Goal: Task Accomplishment & Management: Manage account settings

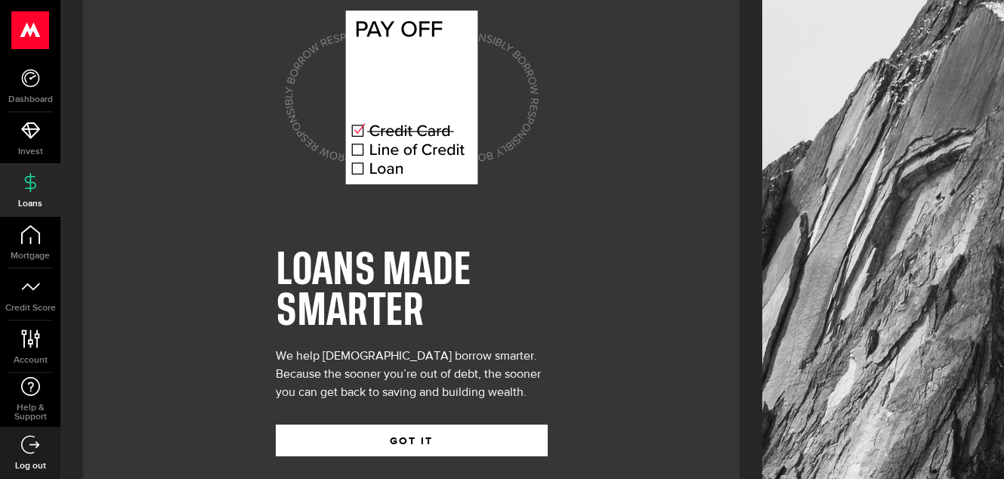
scroll to position [67, 0]
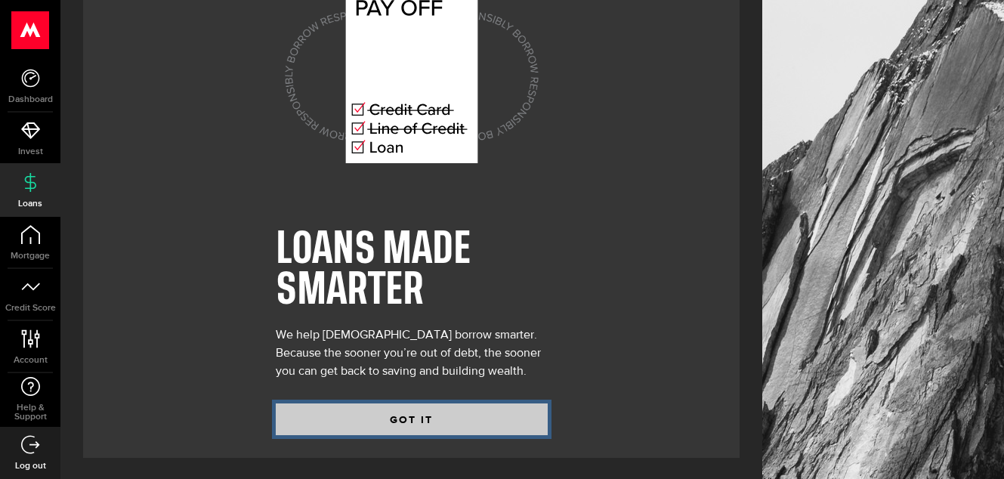
click at [412, 415] on button "GOT IT" at bounding box center [412, 420] width 272 height 32
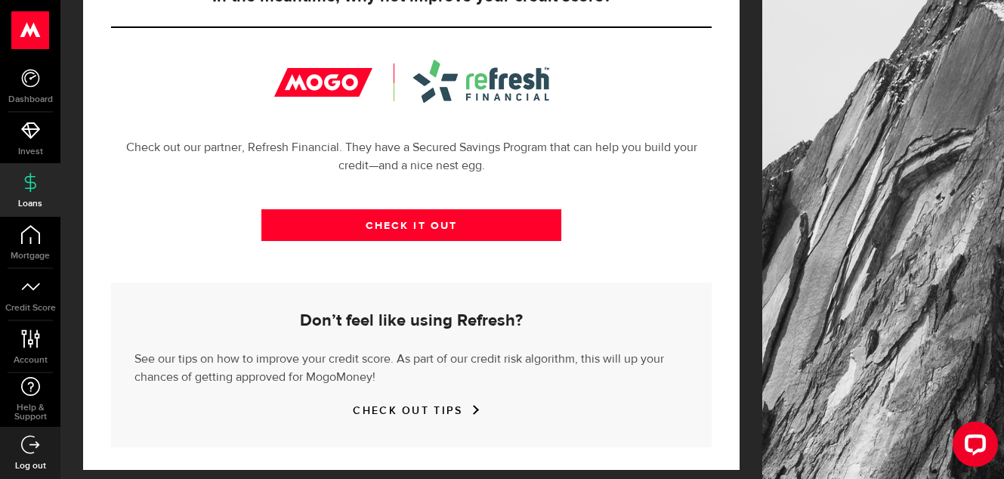
scroll to position [569, 0]
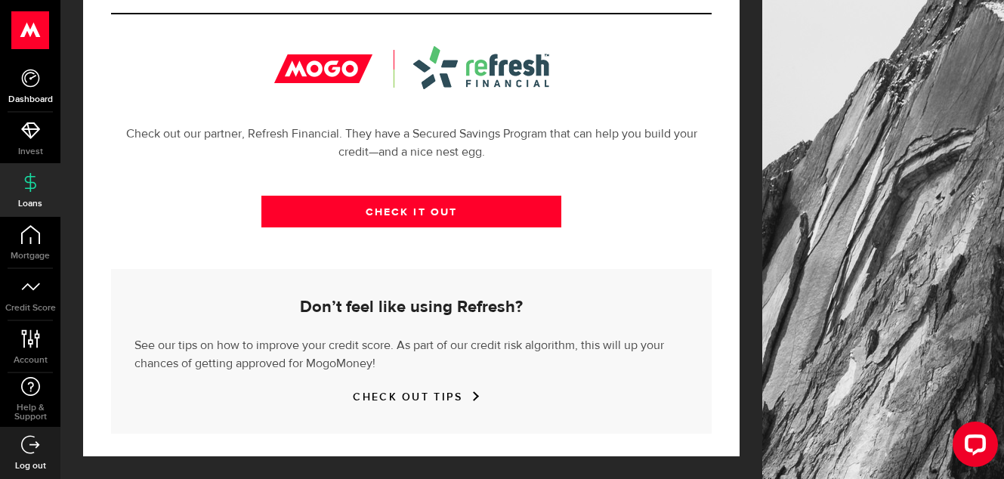
click at [36, 89] on link "Dashboard" at bounding box center [30, 85] width 60 height 51
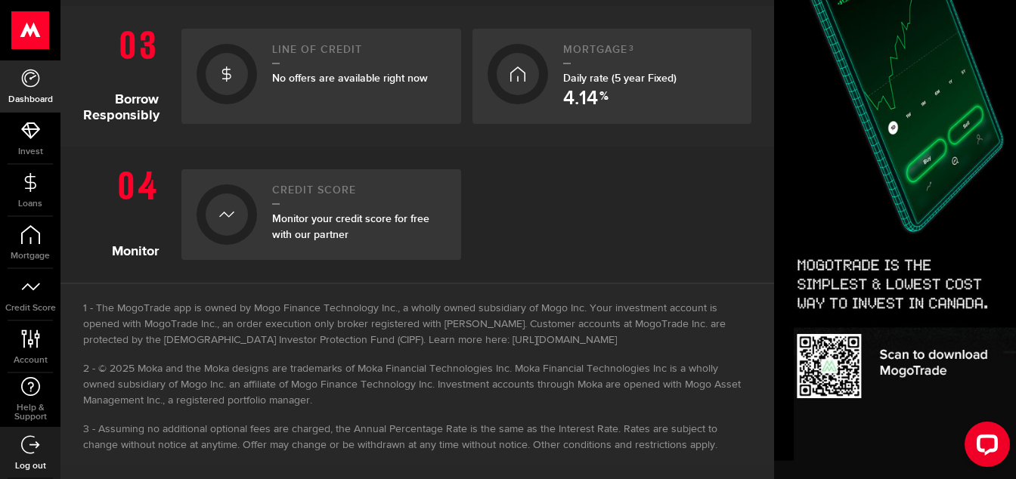
scroll to position [633, 0]
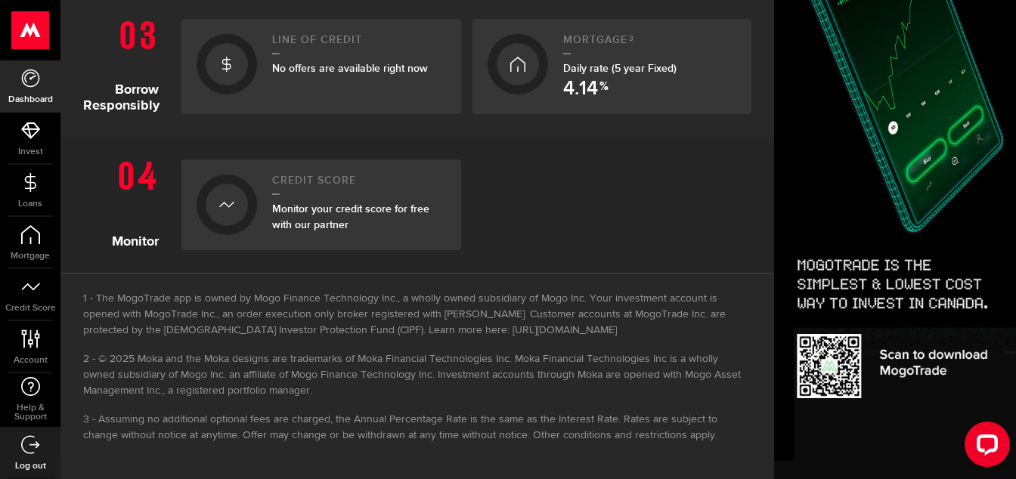
click at [620, 463] on div "Hello [PERSON_NAME] ! Download MogoTrade Get free live-streaming stock prices &…" at bounding box center [416, 239] width 713 height 479
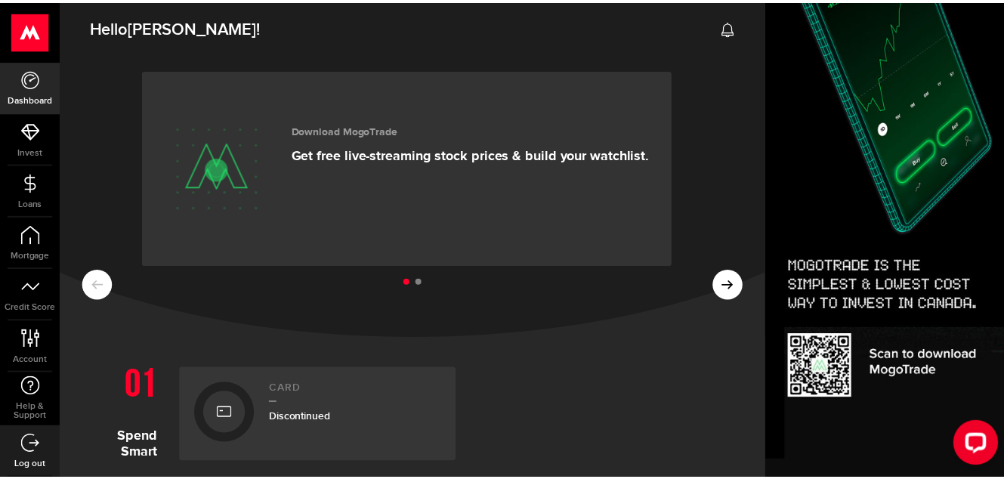
scroll to position [0, 0]
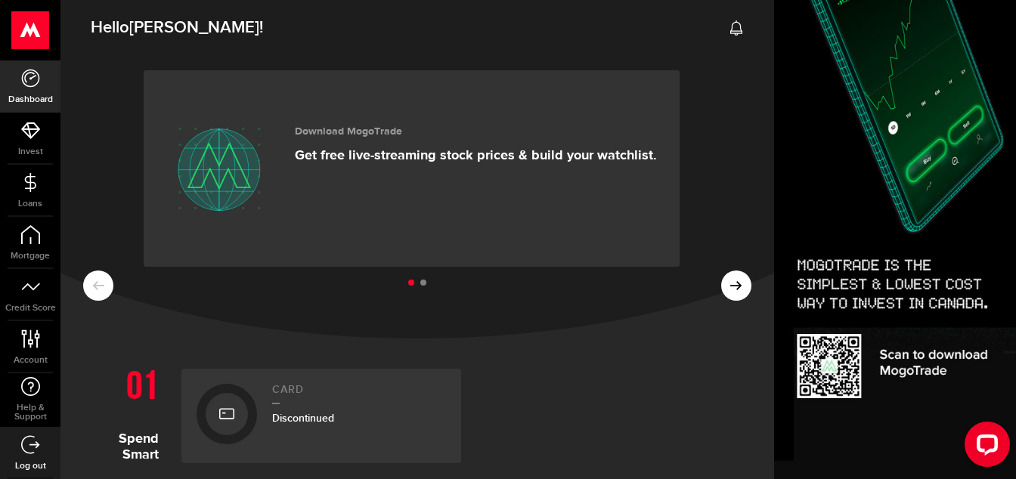
click at [723, 283] on ul at bounding box center [417, 284] width 668 height 20
click at [720, 292] on ul at bounding box center [417, 284] width 668 height 20
click at [88, 289] on ul at bounding box center [417, 284] width 668 height 20
click at [28, 345] on icon at bounding box center [30, 339] width 20 height 19
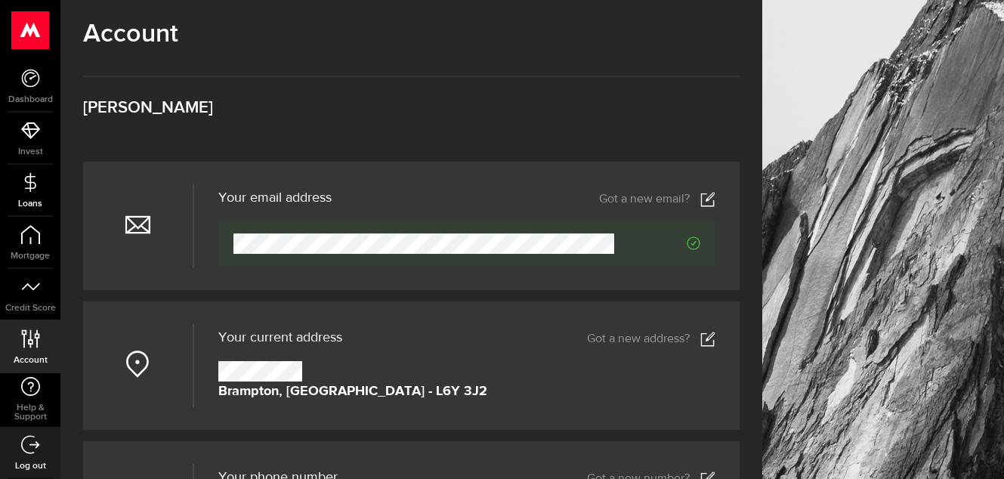
click at [37, 205] on span "Loans" at bounding box center [30, 204] width 60 height 9
